Goal: Information Seeking & Learning: Learn about a topic

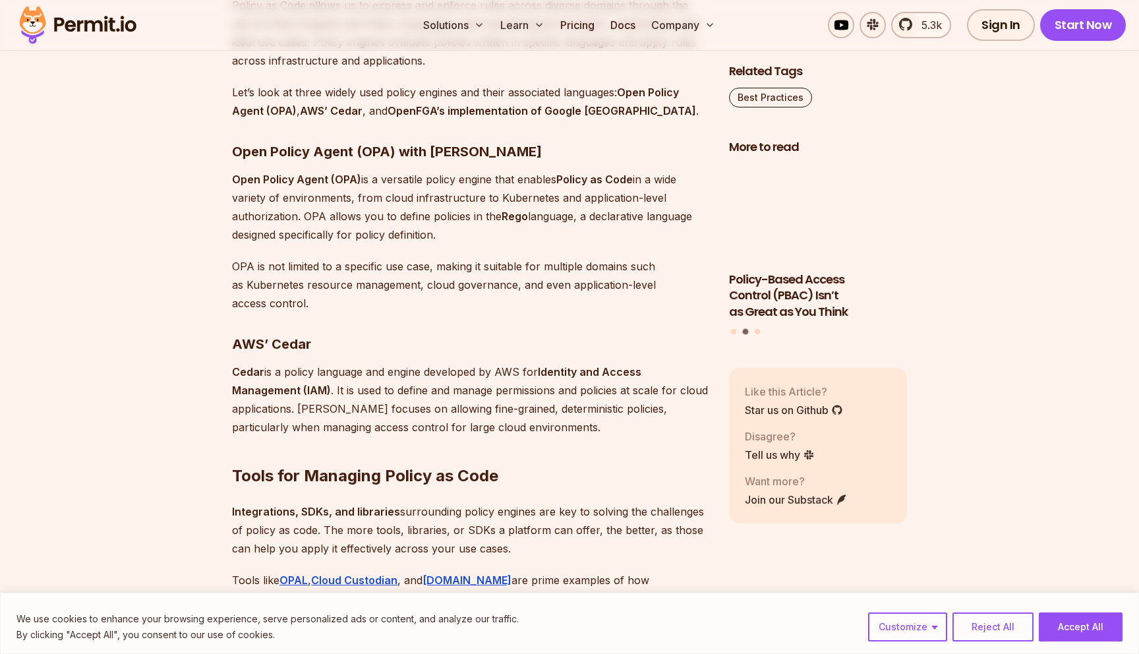
scroll to position [2825, 0]
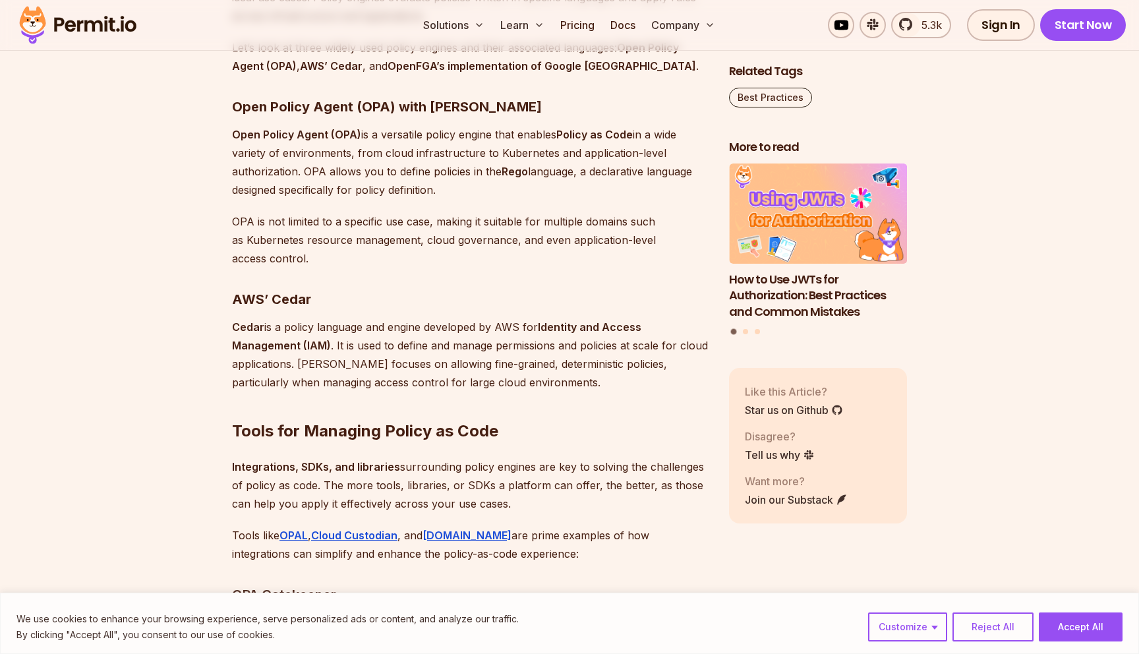
copy strong "AWS’ Cedar"
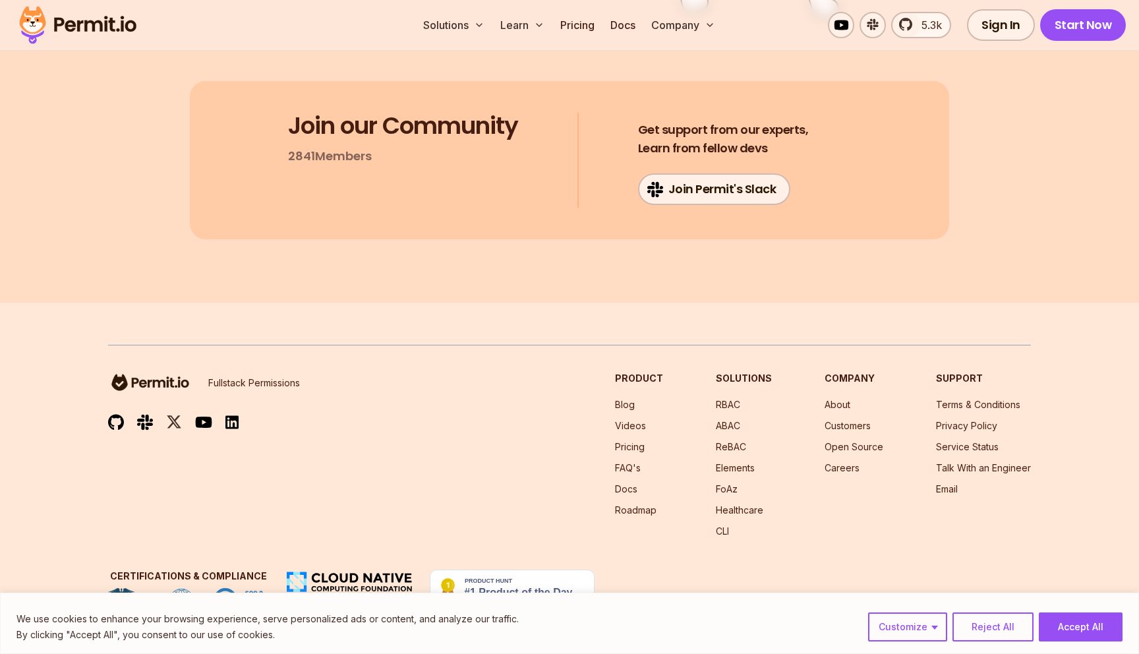
scroll to position [9703, 0]
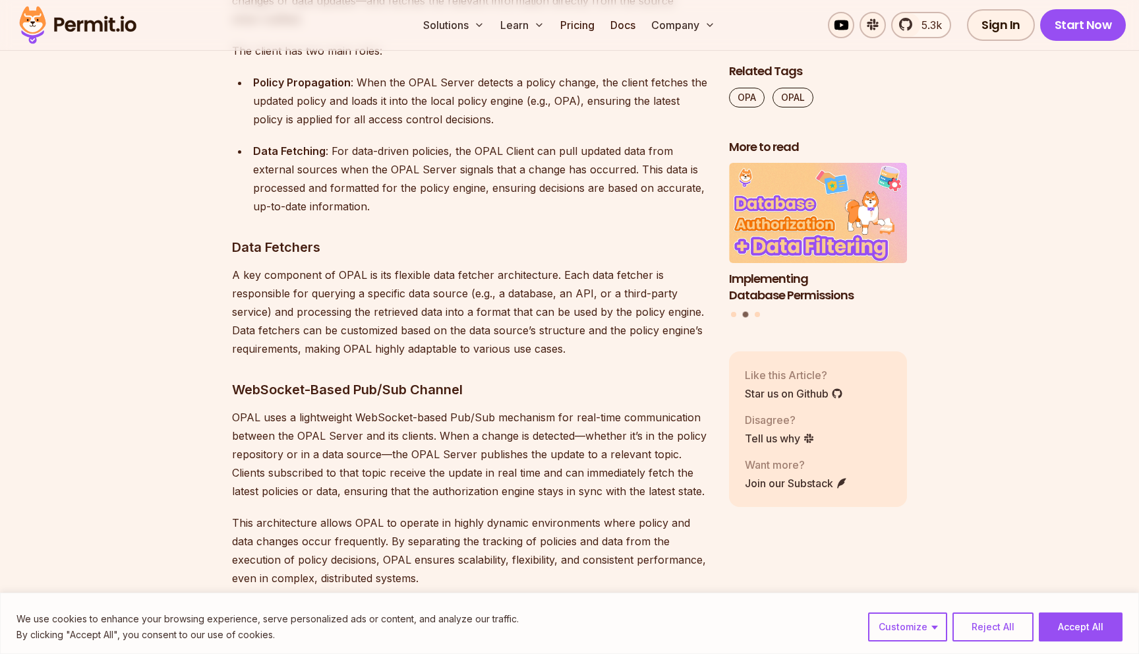
scroll to position [5792, 0]
